Goal: Task Accomplishment & Management: Manage account settings

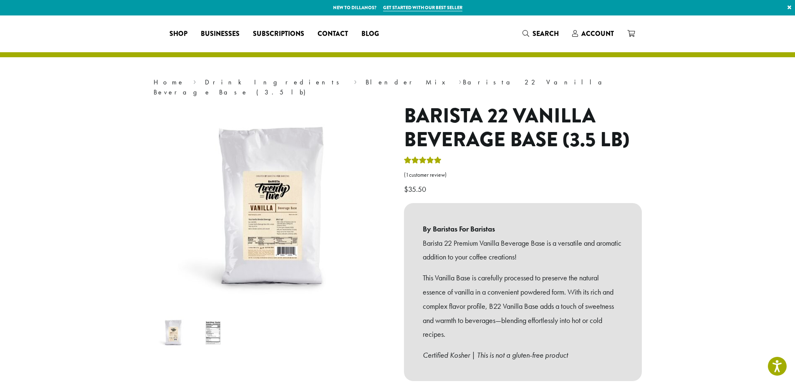
click at [596, 31] on span "Account" at bounding box center [598, 34] width 33 height 10
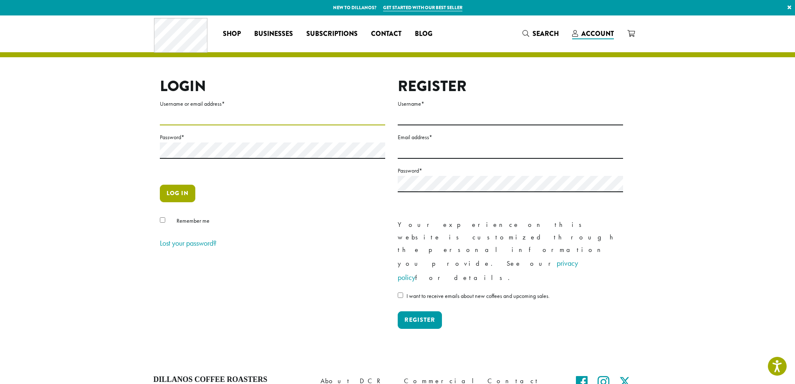
type input "**********"
click at [167, 192] on button "Log in" at bounding box center [177, 194] width 35 height 18
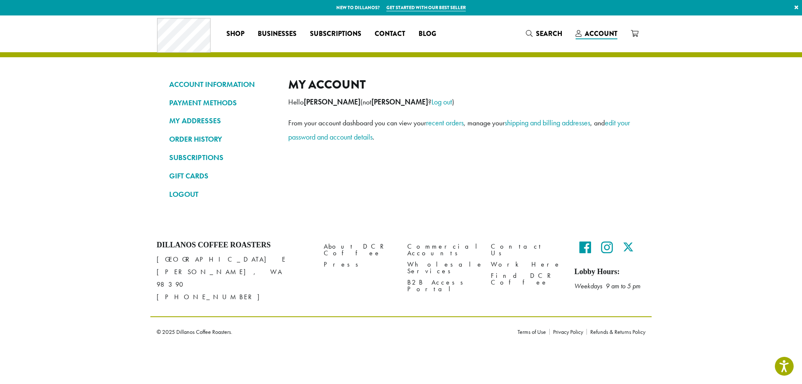
click at [372, 161] on div "My account Hello [PERSON_NAME] (not [PERSON_NAME] ? Log out ) From your account…" at bounding box center [460, 142] width 344 height 131
